Goal: Task Accomplishment & Management: Manage account settings

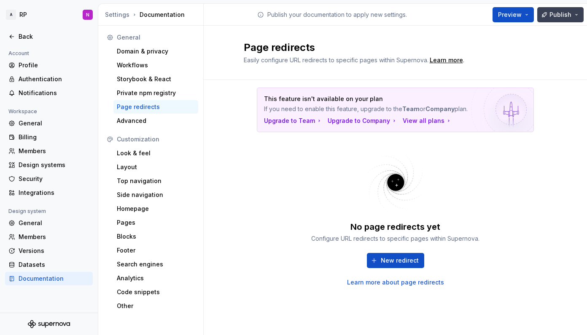
click at [554, 16] on span "Publish" at bounding box center [560, 15] width 22 height 8
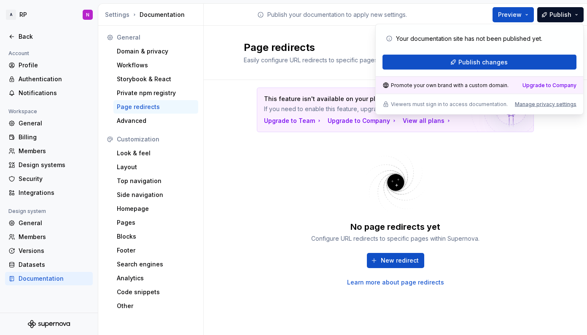
click at [328, 59] on span "Easily configure URL redirects to specific pages within Supernova." at bounding box center [336, 59] width 185 height 7
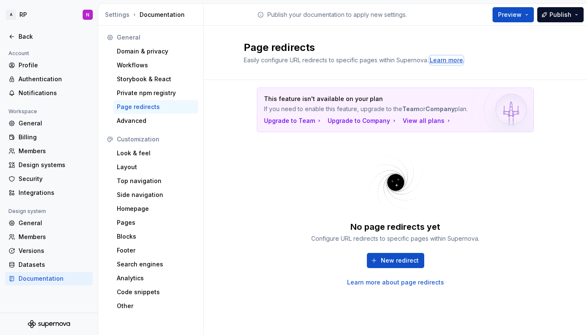
click at [447, 60] on div "Learn more" at bounding box center [445, 60] width 33 height 8
click at [524, 18] on button "Preview" at bounding box center [512, 14] width 41 height 15
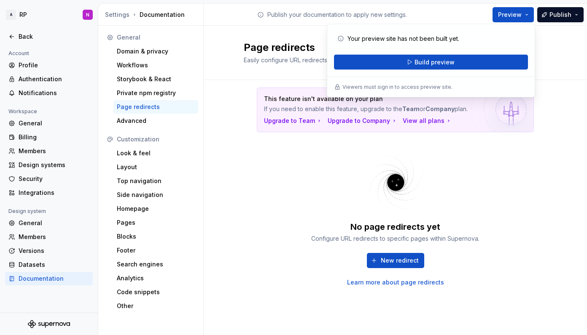
drag, startPoint x: 293, startPoint y: 181, endPoint x: 329, endPoint y: 218, distance: 51.3
click at [293, 181] on div "This feature isn't available on your plan If you need to enable this feature, u…" at bounding box center [395, 187] width 303 height 185
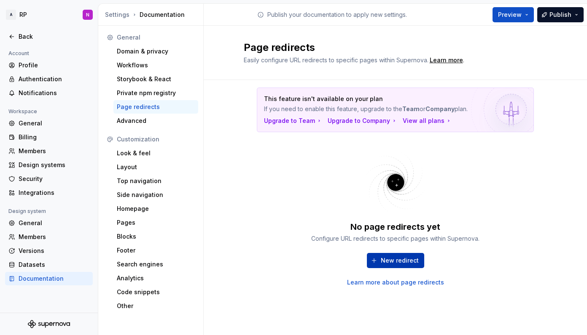
click at [401, 263] on span "New redirect" at bounding box center [400, 261] width 38 height 8
click at [438, 61] on div "Learn more" at bounding box center [445, 60] width 33 height 8
click at [389, 260] on span "New redirect" at bounding box center [400, 261] width 38 height 8
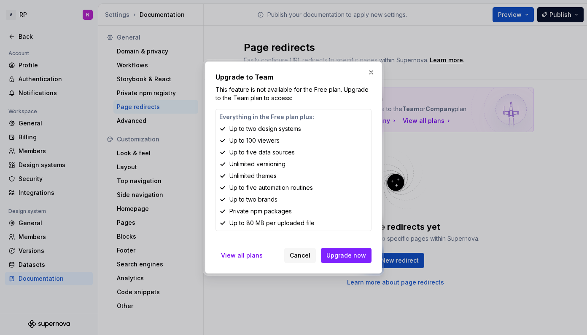
click at [264, 78] on h2 "Upgrade to Team" at bounding box center [293, 77] width 156 height 10
click at [239, 94] on p "This feature is not available for the Free plan. Upgrade to the Team plan to ac…" at bounding box center [293, 94] width 156 height 17
click at [389, 335] on div at bounding box center [293, 335] width 587 height 0
click at [362, 335] on div at bounding box center [293, 335] width 587 height 0
click at [372, 71] on button "button" at bounding box center [371, 73] width 12 height 12
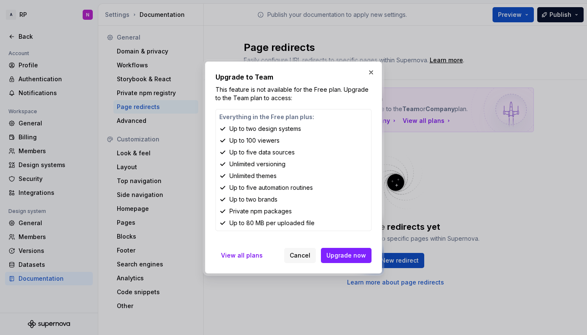
click at [496, 335] on div at bounding box center [293, 335] width 587 height 0
click at [553, 335] on div at bounding box center [293, 335] width 587 height 0
click at [372, 73] on button "button" at bounding box center [371, 73] width 12 height 12
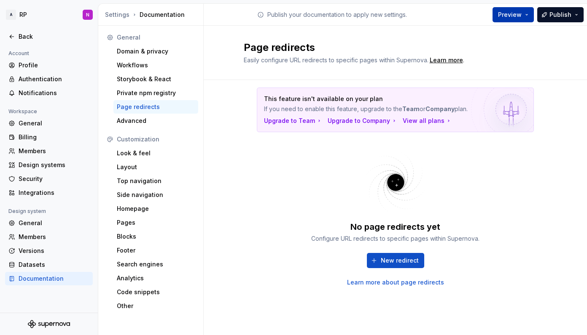
click at [520, 17] on span "Preview" at bounding box center [510, 15] width 24 height 8
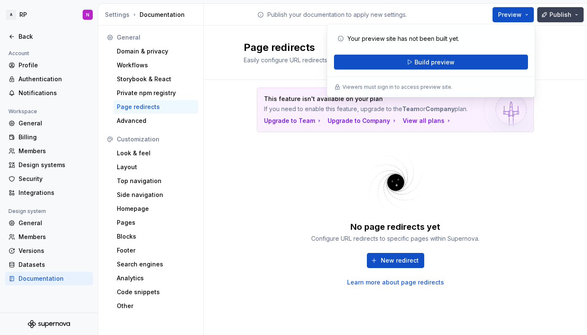
click at [560, 12] on span "Publish" at bounding box center [560, 15] width 22 height 8
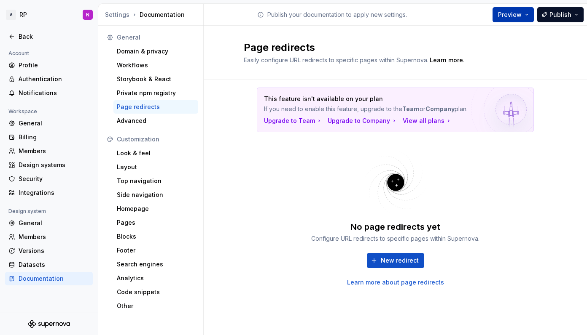
click at [505, 15] on span "Preview" at bounding box center [510, 15] width 24 height 8
click at [403, 260] on span "New redirect" at bounding box center [400, 261] width 38 height 8
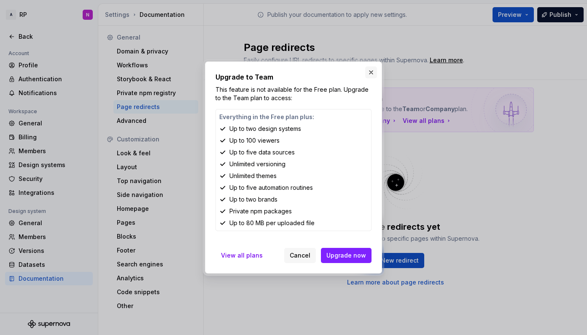
click at [371, 73] on button "button" at bounding box center [371, 73] width 12 height 12
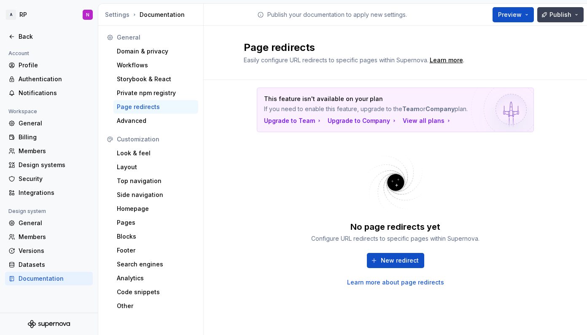
click at [567, 17] on span "Publish" at bounding box center [560, 15] width 22 height 8
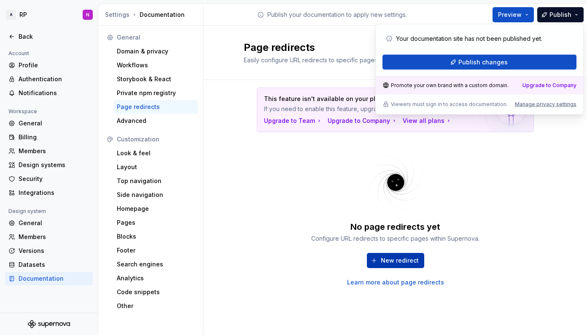
click at [388, 267] on button "New redirect" at bounding box center [395, 260] width 57 height 15
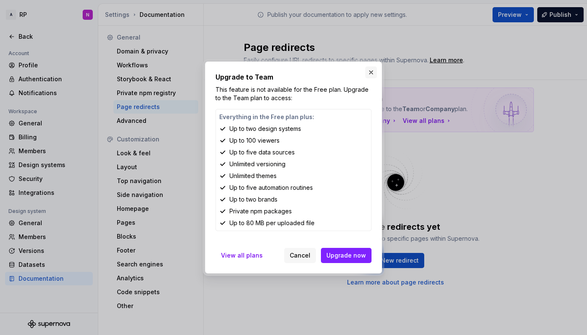
click at [369, 77] on button "button" at bounding box center [371, 73] width 12 height 12
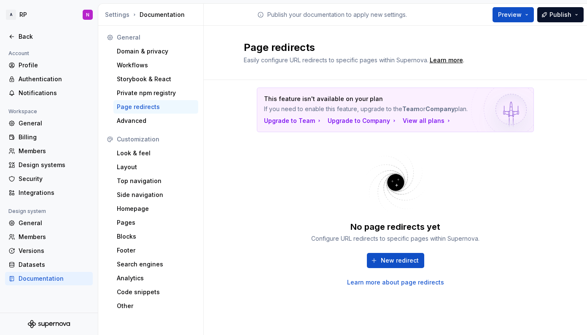
click at [125, 101] on div "Page redirects" at bounding box center [155, 106] width 85 height 13
click at [123, 94] on div "Private npm registry" at bounding box center [156, 93] width 78 height 8
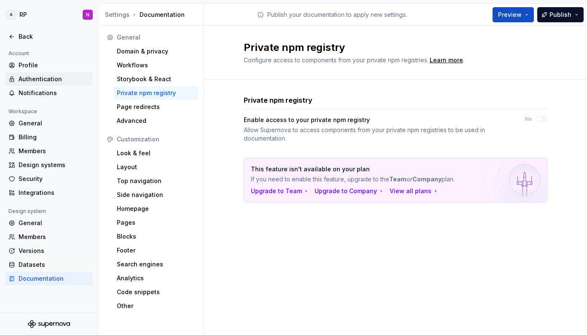
click at [39, 77] on div "Authentication" at bounding box center [54, 79] width 71 height 8
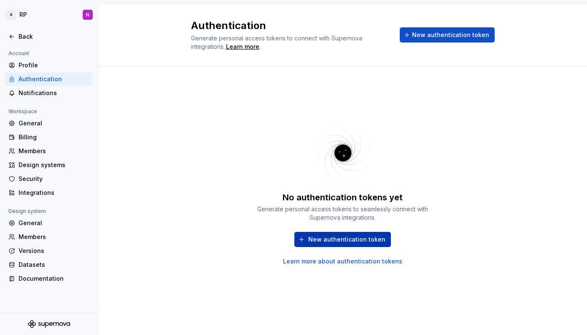
click at [346, 239] on span "New authentication token" at bounding box center [346, 240] width 77 height 8
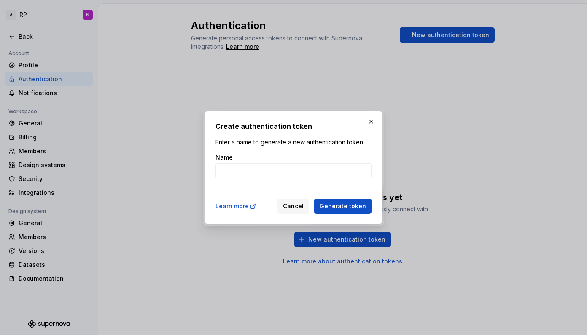
drag, startPoint x: 367, startPoint y: 124, endPoint x: 365, endPoint y: 129, distance: 5.3
click at [367, 124] on button "button" at bounding box center [371, 122] width 12 height 12
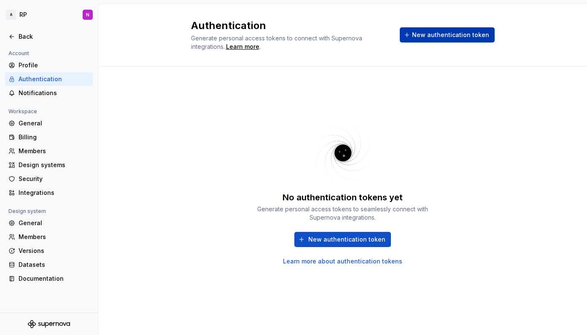
click at [428, 37] on span "New authentication token" at bounding box center [450, 35] width 77 height 8
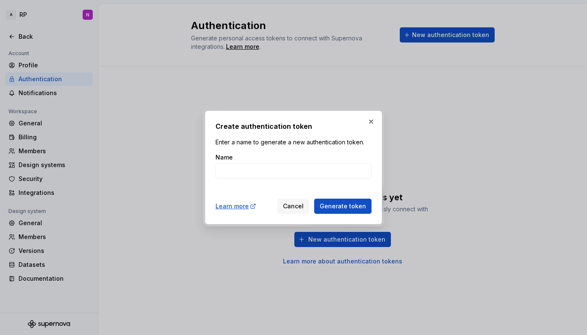
click at [368, 125] on button "button" at bounding box center [371, 122] width 12 height 12
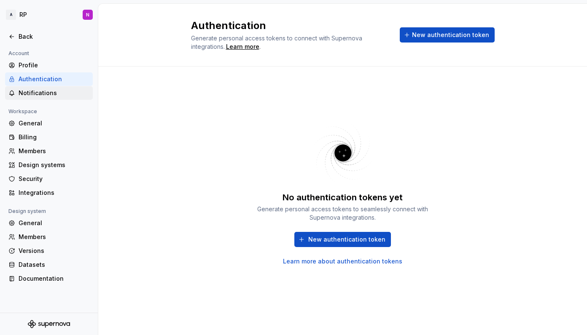
click at [37, 96] on div "Notifications" at bounding box center [54, 93] width 71 height 8
click at [49, 94] on div "Notifications" at bounding box center [54, 93] width 71 height 8
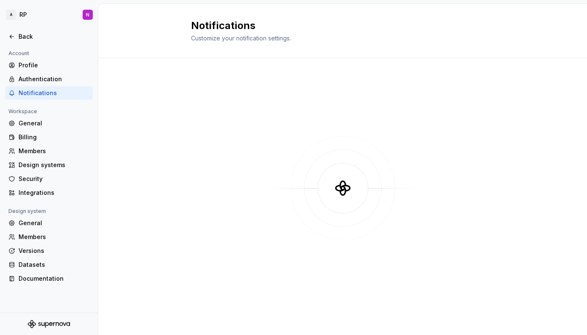
click at [47, 95] on div "Notifications" at bounding box center [54, 93] width 71 height 8
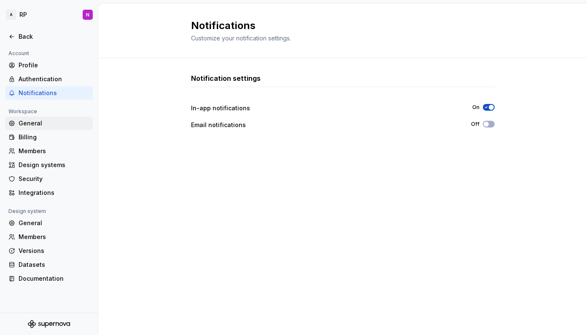
click at [31, 129] on div "General" at bounding box center [49, 123] width 88 height 13
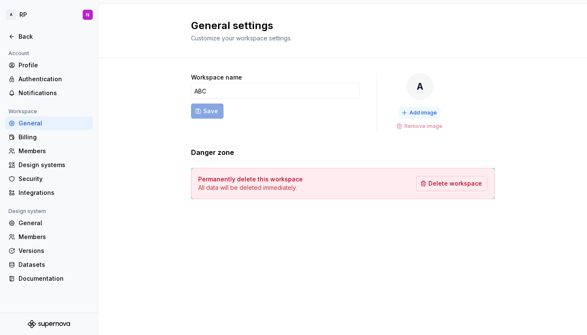
click at [426, 113] on span "Add image" at bounding box center [422, 113] width 27 height 7
click at [214, 89] on input "ABC" at bounding box center [275, 90] width 169 height 15
drag, startPoint x: 362, startPoint y: 143, endPoint x: 367, endPoint y: 142, distance: 5.5
click at [362, 143] on div "Workspace name ABC Save A Add image Remove image Danger zone Permanently delete…" at bounding box center [342, 136] width 303 height 126
click at [424, 99] on div "A Add image Remove image" at bounding box center [420, 102] width 52 height 59
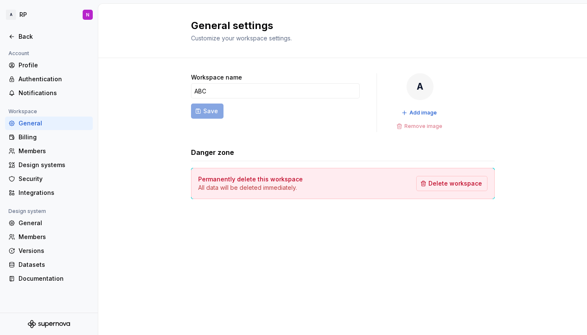
click at [419, 90] on div "A" at bounding box center [419, 86] width 27 height 27
click at [413, 115] on span "Add image" at bounding box center [422, 113] width 27 height 7
click at [416, 126] on span "Remove image" at bounding box center [423, 126] width 38 height 7
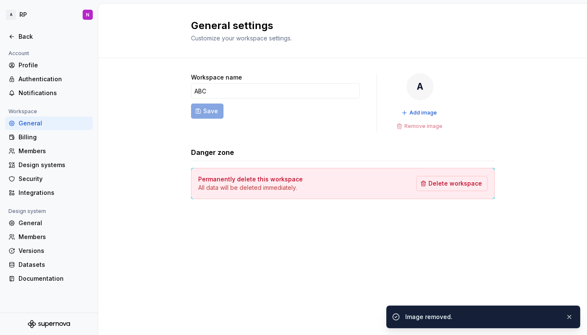
click at [506, 325] on div "Image removed." at bounding box center [483, 317] width 194 height 23
drag, startPoint x: 559, startPoint y: 289, endPoint x: 555, endPoint y: 298, distance: 9.6
click at [558, 289] on div "General settings Customize your workspace settings. Workspace name ABC Save A A…" at bounding box center [342, 170] width 488 height 332
drag, startPoint x: 575, startPoint y: 302, endPoint x: 572, endPoint y: 309, distance: 7.4
click at [574, 302] on ul "Image removed." at bounding box center [482, 316] width 207 height 40
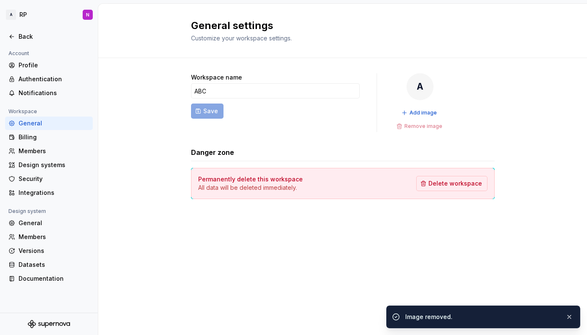
drag, startPoint x: 480, startPoint y: 282, endPoint x: 477, endPoint y: 278, distance: 5.7
click at [480, 280] on div "General settings Customize your workspace settings. Workspace name ABC Save A A…" at bounding box center [342, 170] width 488 height 332
click at [217, 93] on input "ABC" at bounding box center [275, 90] width 169 height 15
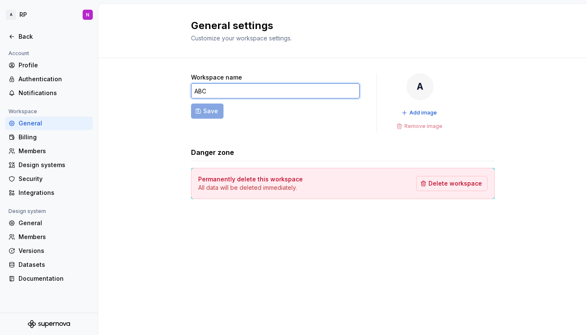
drag, startPoint x: 223, startPoint y: 91, endPoint x: 194, endPoint y: 71, distance: 34.6
click at [223, 91] on input "ABC" at bounding box center [275, 90] width 169 height 15
type input "ABCj"
click at [27, 140] on div "Billing" at bounding box center [54, 137] width 71 height 8
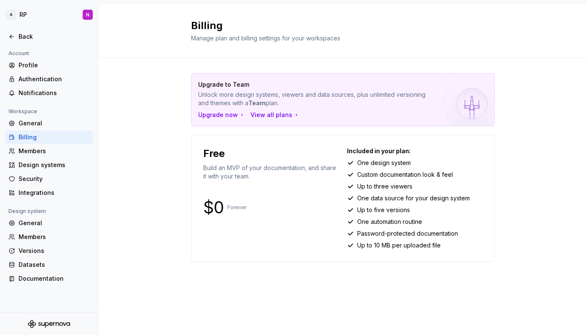
click at [34, 136] on div "Billing" at bounding box center [54, 137] width 71 height 8
click at [37, 151] on div "Members" at bounding box center [54, 151] width 71 height 8
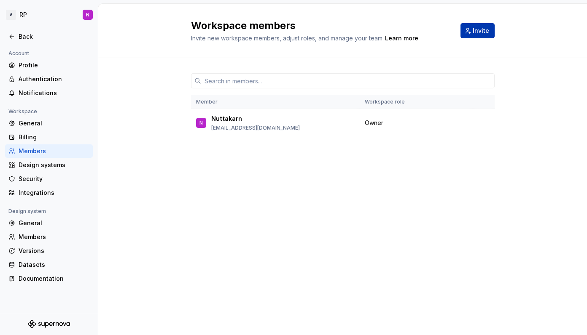
click at [484, 35] on span "Invite" at bounding box center [480, 31] width 16 height 8
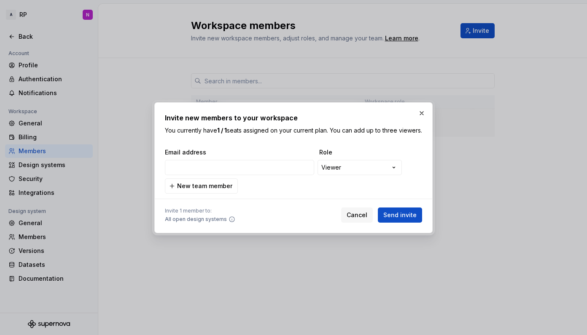
click at [421, 110] on button "button" at bounding box center [422, 113] width 12 height 12
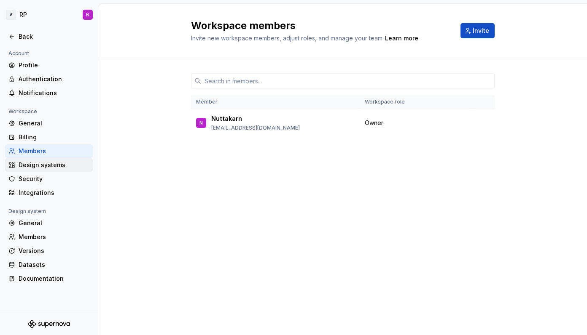
click at [45, 164] on div "Design systems" at bounding box center [54, 165] width 71 height 8
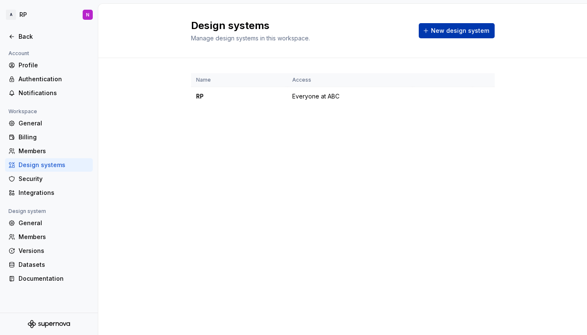
click at [458, 31] on span "New design system" at bounding box center [460, 31] width 58 height 8
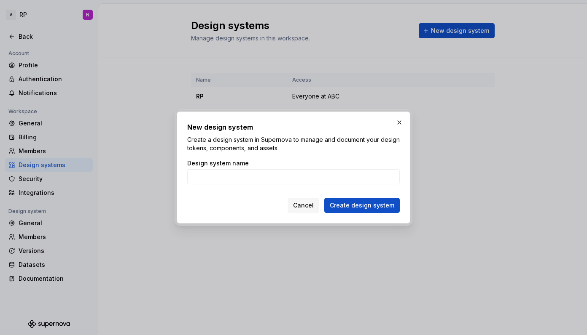
drag, startPoint x: 397, startPoint y: 124, endPoint x: 471, endPoint y: 73, distance: 89.8
click at [448, 47] on div "New design system Create a design system in Supernova to manage and document yo…" at bounding box center [293, 167] width 587 height 335
drag, startPoint x: 399, startPoint y: 125, endPoint x: 347, endPoint y: 130, distance: 52.5
click at [399, 125] on button "button" at bounding box center [399, 123] width 12 height 12
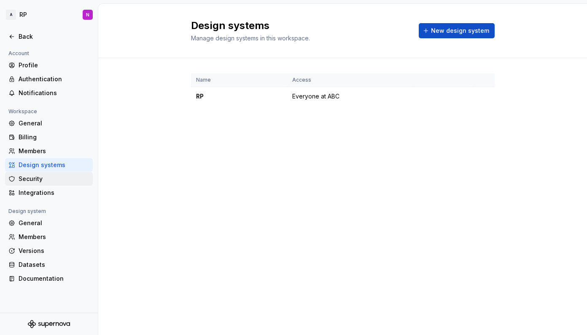
click at [44, 177] on div "Security" at bounding box center [54, 179] width 71 height 8
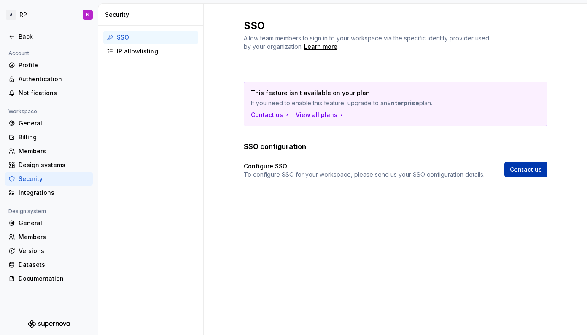
click at [523, 169] on span "Contact us" at bounding box center [526, 170] width 32 height 8
click at [330, 48] on div "Learn more" at bounding box center [320, 47] width 33 height 8
click at [29, 193] on div "Integrations" at bounding box center [54, 193] width 71 height 8
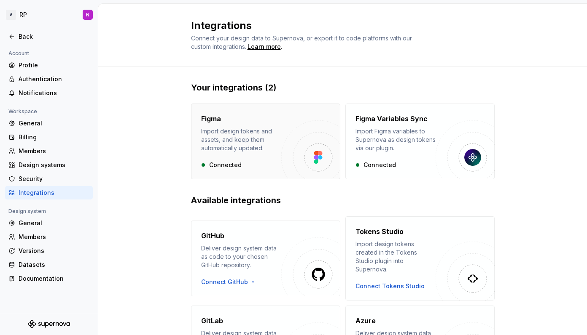
click at [249, 162] on div "Connected" at bounding box center [241, 165] width 80 height 8
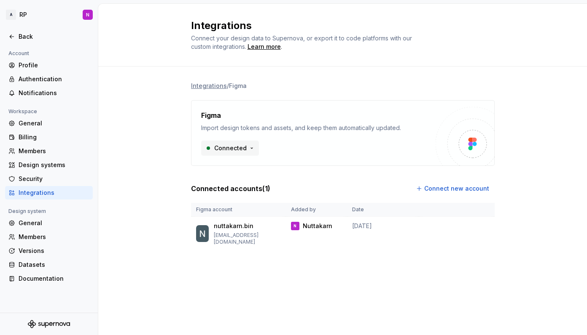
click at [249, 150] on html "A RP N Back Account Profile Authentication Notifications Workspace General Bill…" at bounding box center [293, 167] width 587 height 335
click at [312, 150] on html "A RP N Back Account Profile Authentication Notifications Workspace General Bill…" at bounding box center [293, 167] width 587 height 335
click at [480, 229] on html "A RP N Back Account Profile Authentication Notifications Workspace General Bill…" at bounding box center [293, 167] width 587 height 335
drag, startPoint x: 499, startPoint y: 205, endPoint x: 483, endPoint y: 197, distance: 17.9
click at [499, 204] on html "A RP N Back Account Profile Authentication Notifications Workspace General Bill…" at bounding box center [293, 167] width 587 height 335
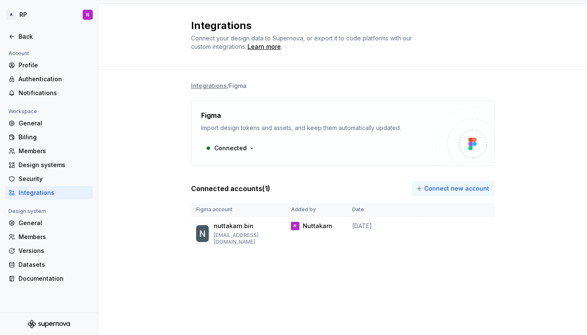
click at [463, 188] on span "Connect new account" at bounding box center [456, 189] width 65 height 8
click at [420, 188] on button "Connect new account" at bounding box center [453, 188] width 83 height 15
click at [459, 191] on span "Connect new account" at bounding box center [456, 189] width 65 height 8
click at [23, 225] on div "General" at bounding box center [54, 223] width 71 height 8
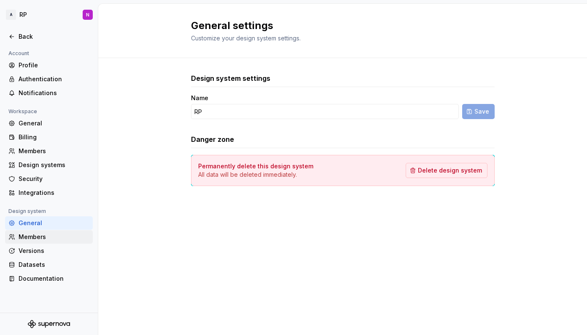
click at [26, 236] on div "Members" at bounding box center [54, 237] width 71 height 8
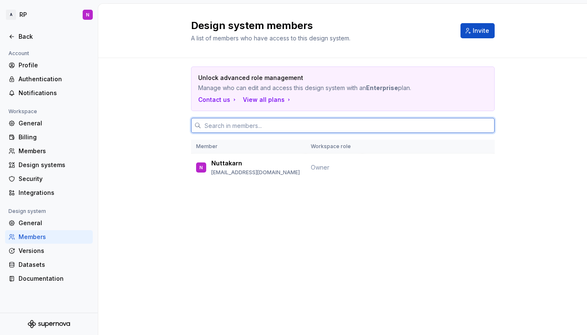
click at [269, 122] on input "text" at bounding box center [347, 125] width 293 height 15
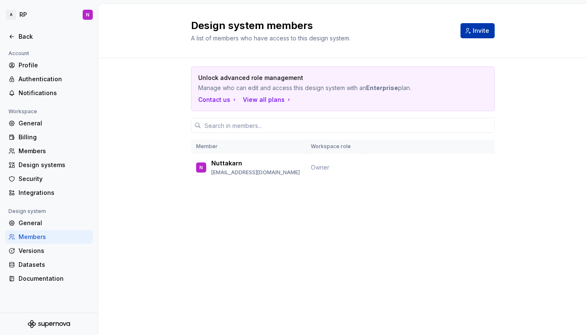
click at [471, 33] on button "Invite" at bounding box center [477, 30] width 34 height 15
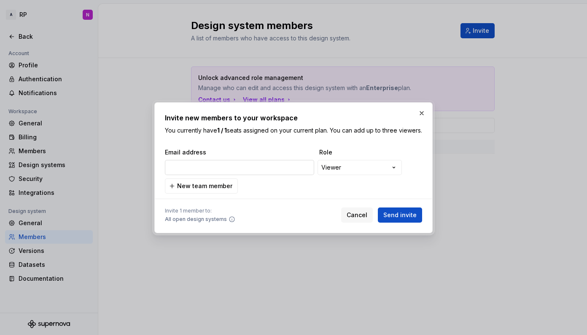
click at [255, 172] on input "email" at bounding box center [239, 167] width 149 height 15
type input "adletter@hotmail.com"
click at [397, 218] on span "Send invite" at bounding box center [399, 215] width 33 height 8
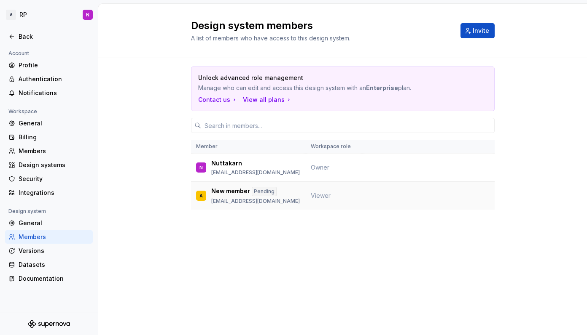
drag, startPoint x: 371, startPoint y: 197, endPoint x: 380, endPoint y: 196, distance: 8.9
click at [371, 197] on td at bounding box center [428, 196] width 132 height 28
click at [488, 196] on td at bounding box center [428, 196] width 132 height 28
click at [37, 251] on div "Versions" at bounding box center [54, 251] width 71 height 8
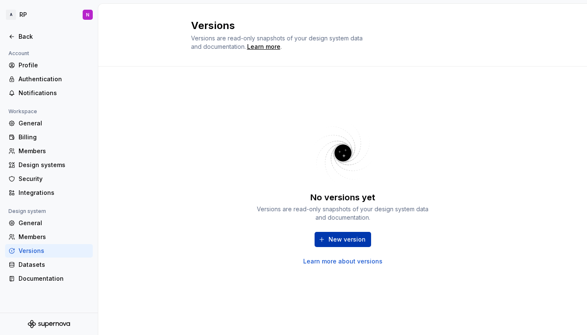
click at [338, 242] on span "New version" at bounding box center [346, 240] width 37 height 8
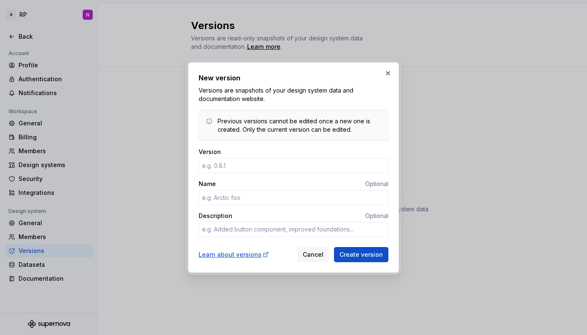
click at [387, 75] on button "button" at bounding box center [388, 73] width 12 height 12
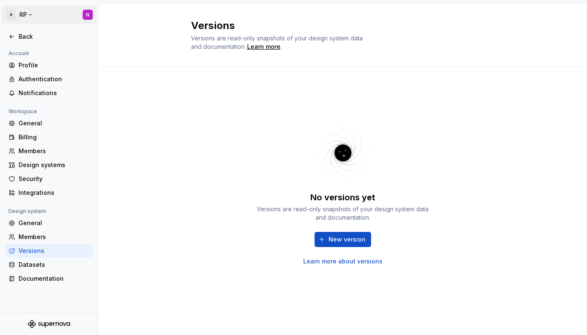
click at [87, 18] on html "A RP N Back Account Profile Authentication Notifications Workspace General Bill…" at bounding box center [293, 167] width 587 height 335
drag, startPoint x: 338, startPoint y: 239, endPoint x: 341, endPoint y: 243, distance: 5.1
click at [338, 239] on html "A RP N Back Account Profile Authentication Notifications Workspace General Bill…" at bounding box center [293, 167] width 587 height 335
click at [342, 242] on span "New version" at bounding box center [346, 240] width 37 height 8
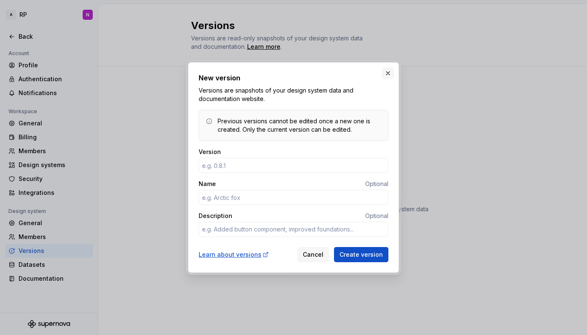
type textarea "*"
click at [389, 73] on button "button" at bounding box center [388, 73] width 12 height 12
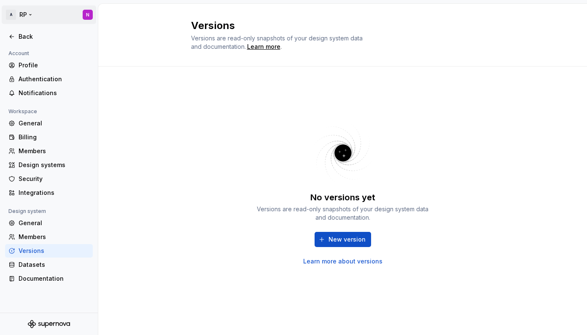
click at [85, 15] on html "A RP N Back Account Profile Authentication Notifications Workspace General Bill…" at bounding box center [293, 167] width 587 height 335
drag, startPoint x: 47, startPoint y: 39, endPoint x: 40, endPoint y: 56, distance: 17.8
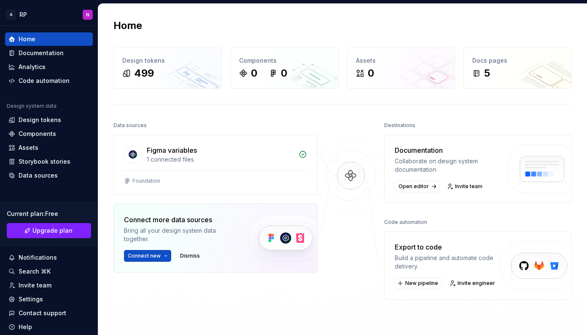
click at [285, 84] on div "Components 0 0" at bounding box center [284, 68] width 107 height 40
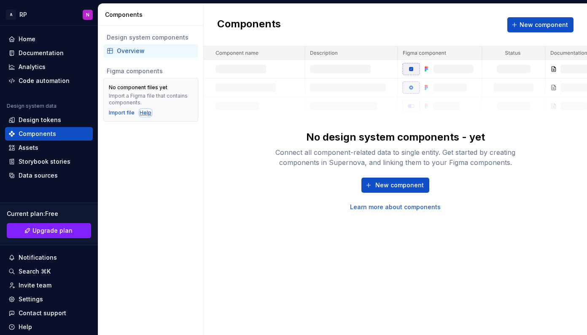
click at [142, 111] on div "Help" at bounding box center [146, 113] width 12 height 7
click at [120, 111] on div "Import file" at bounding box center [122, 113] width 26 height 7
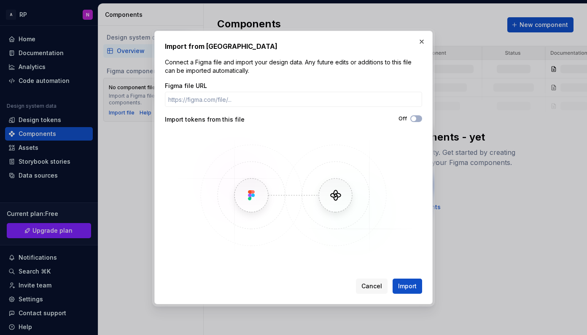
click at [421, 42] on button "button" at bounding box center [422, 42] width 12 height 12
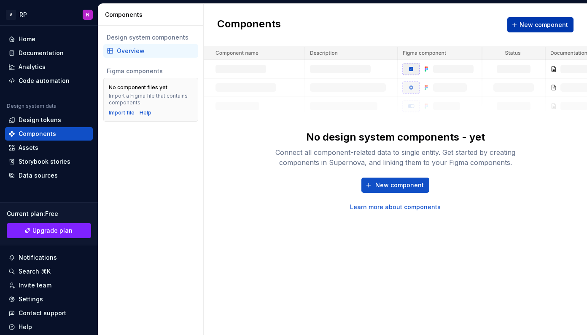
click at [526, 26] on span "New component" at bounding box center [543, 25] width 48 height 8
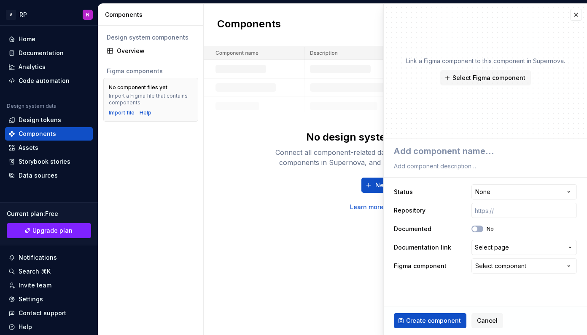
click at [423, 290] on fieldset "**********" at bounding box center [485, 237] width 203 height 197
click at [514, 189] on html "**********" at bounding box center [293, 167] width 587 height 335
click at [443, 203] on html "**********" at bounding box center [293, 167] width 587 height 335
click at [476, 81] on span "Select Figma component" at bounding box center [488, 78] width 73 height 8
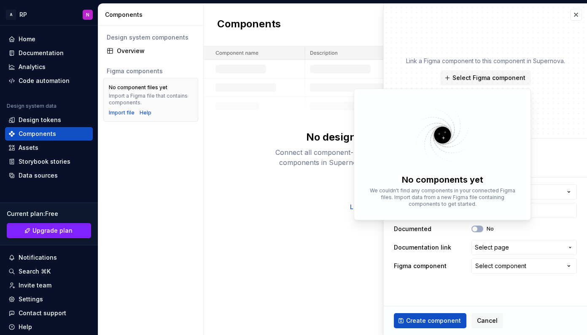
type textarea "*"
click at [535, 41] on div "Link a Figma component to this component in Supernova. Select Figma component" at bounding box center [485, 71] width 203 height 135
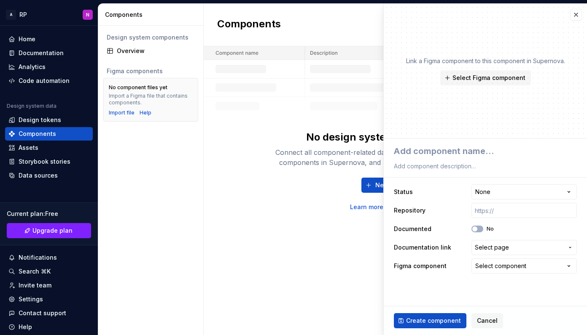
click at [294, 217] on div "Components New component No design system components - yet Connect all componen…" at bounding box center [395, 170] width 383 height 332
click at [216, 153] on div "No design system components - yet Connect all component-related data to single …" at bounding box center [395, 128] width 383 height 165
click at [574, 14] on button "button" at bounding box center [576, 15] width 12 height 12
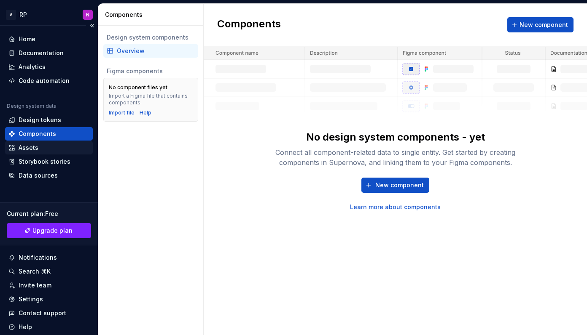
click at [41, 150] on div "Assets" at bounding box center [48, 148] width 81 height 8
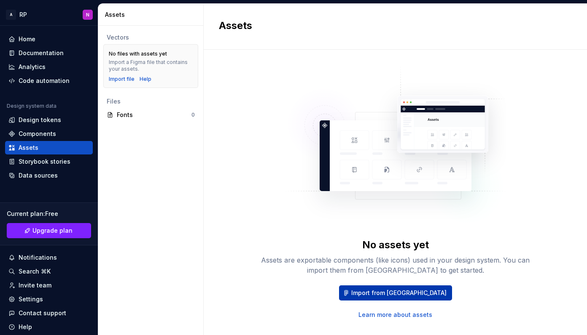
click at [394, 294] on span "Import from Figma" at bounding box center [398, 293] width 95 height 8
